Goal: Task Accomplishment & Management: Manage account settings

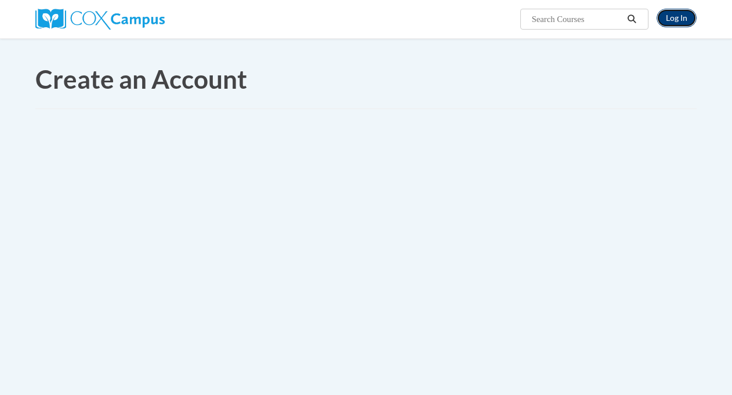
click at [681, 21] on link "Log In" at bounding box center [677, 18] width 40 height 19
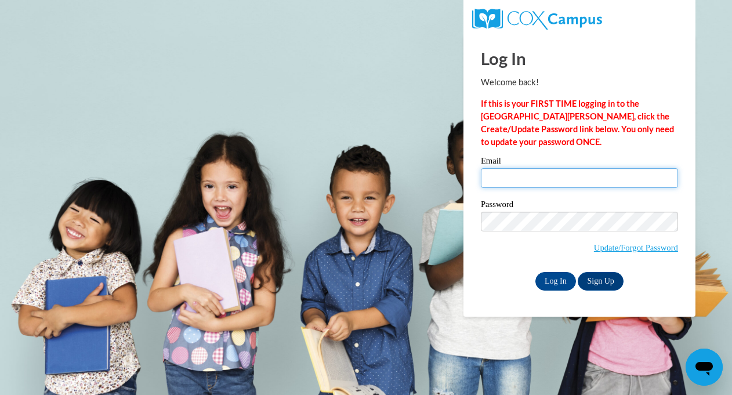
click at [628, 186] on input "Email" at bounding box center [579, 178] width 197 height 20
type input "amberbopp@yahoo.com"
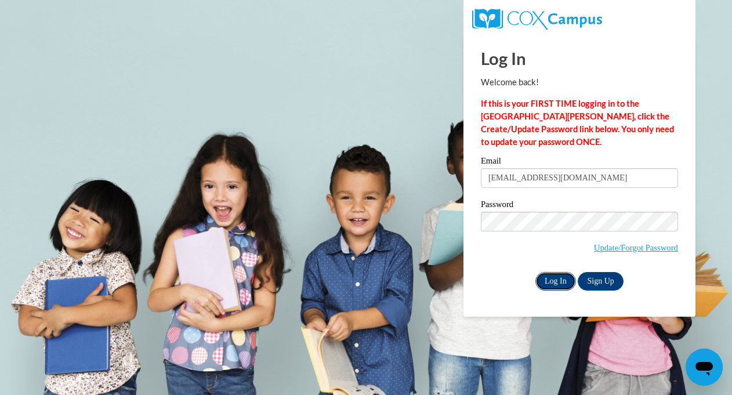
click at [543, 280] on input "Log In" at bounding box center [556, 281] width 41 height 19
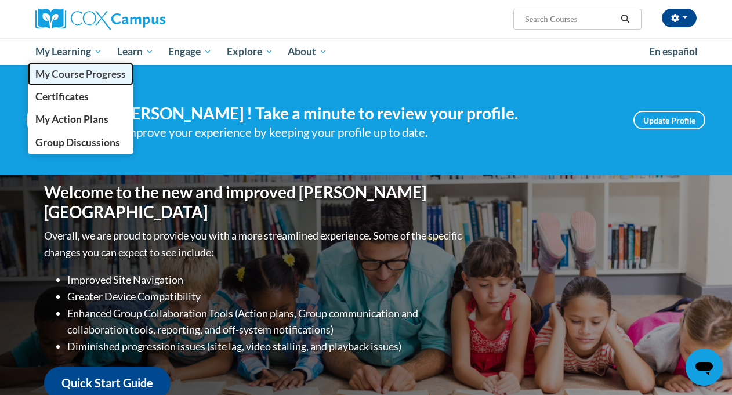
click at [81, 77] on span "My Course Progress" at bounding box center [80, 74] width 91 height 12
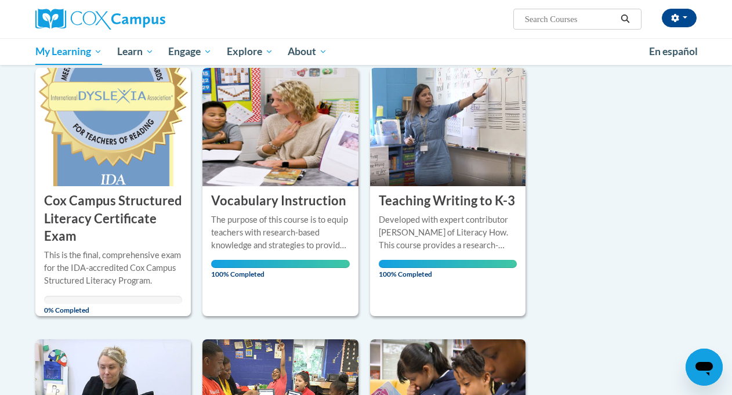
scroll to position [156, 0]
